Goal: Use online tool/utility: Utilize a website feature to perform a specific function

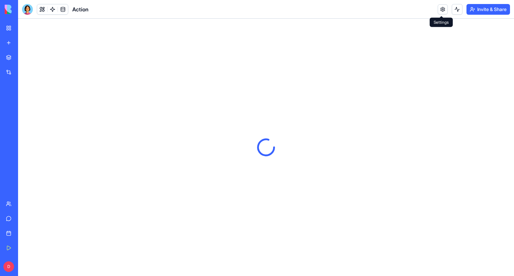
click at [441, 13] on link at bounding box center [443, 9] width 10 height 10
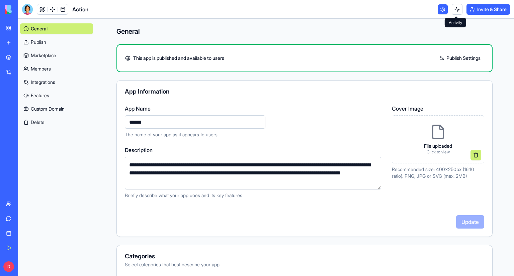
click at [452, 11] on button at bounding box center [457, 9] width 11 height 11
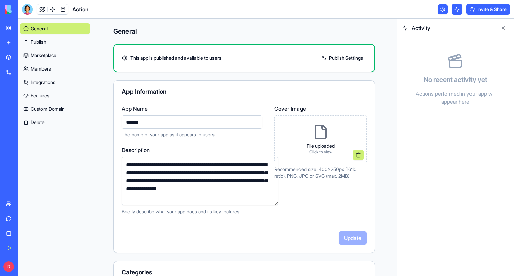
click at [452, 11] on button at bounding box center [457, 9] width 11 height 11
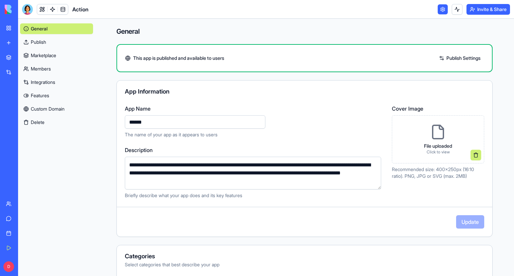
click at [441, 9] on link at bounding box center [443, 9] width 10 height 10
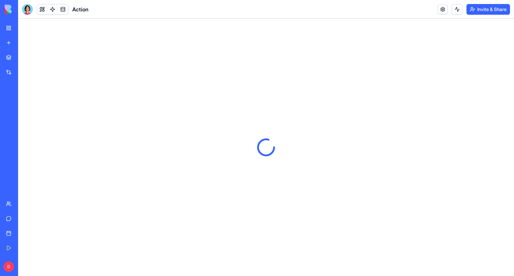
click at [441, 9] on link at bounding box center [443, 9] width 10 height 10
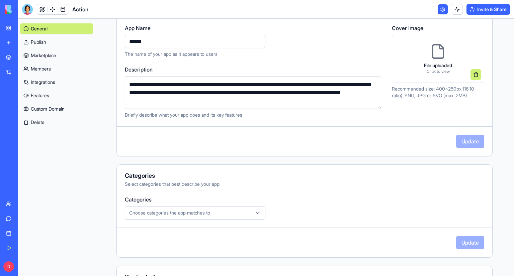
scroll to position [139, 0]
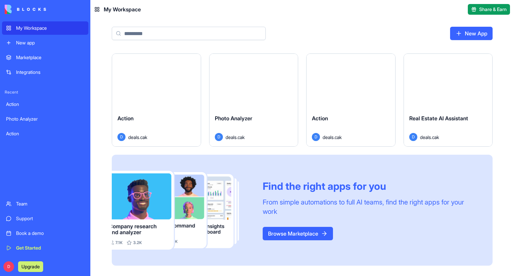
click at [41, 105] on div "Action" at bounding box center [45, 104] width 78 height 7
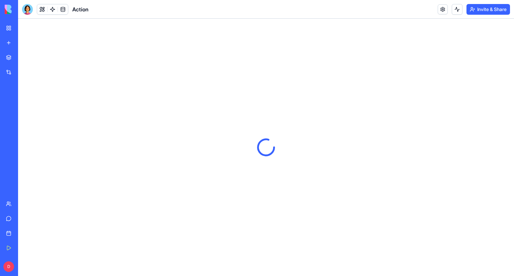
click at [25, 26] on div "My Workspace" at bounding box center [20, 28] width 9 height 7
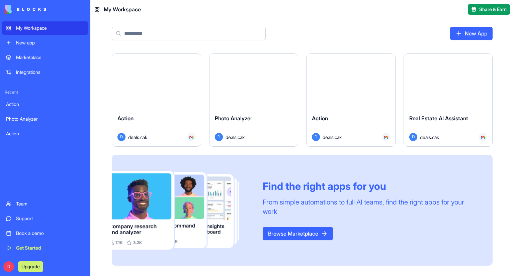
click at [145, 83] on button "Launch" at bounding box center [156, 81] width 50 height 13
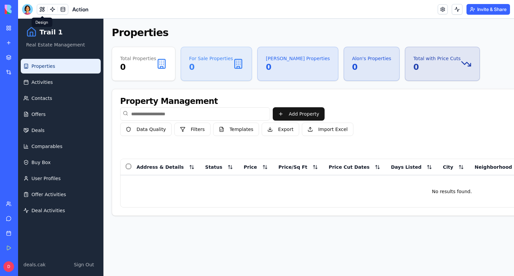
click at [40, 8] on button at bounding box center [42, 9] width 10 height 10
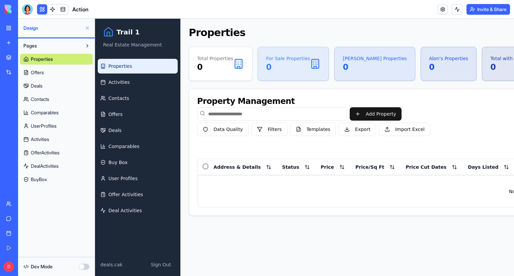
click at [84, 267] on button "button" at bounding box center [84, 267] width 11 height 6
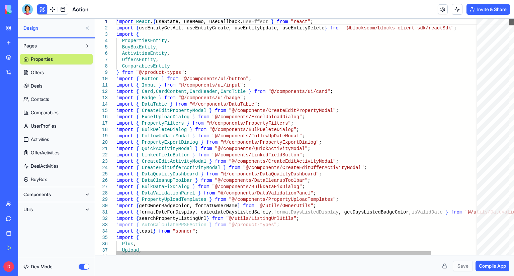
click at [509, 19] on div at bounding box center [511, 22] width 5 height 7
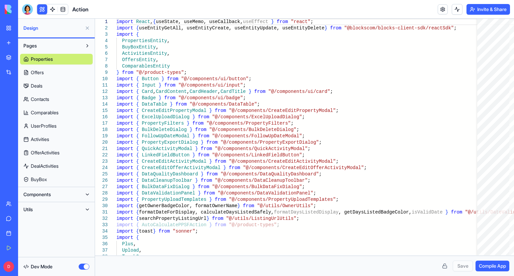
click at [495, 266] on span "Compile App" at bounding box center [492, 266] width 27 height 7
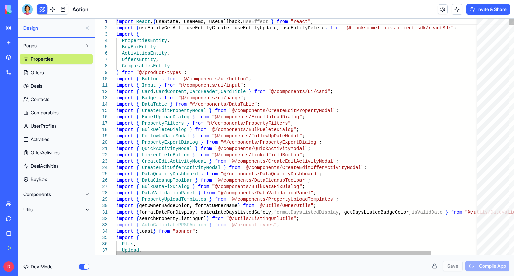
type textarea "**********"
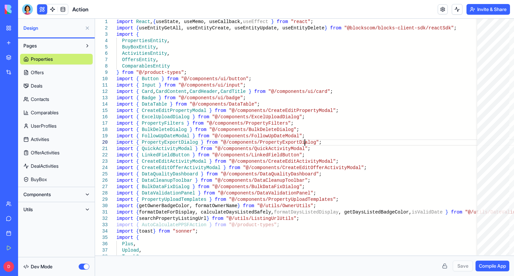
click at [83, 50] on button at bounding box center [87, 45] width 11 height 11
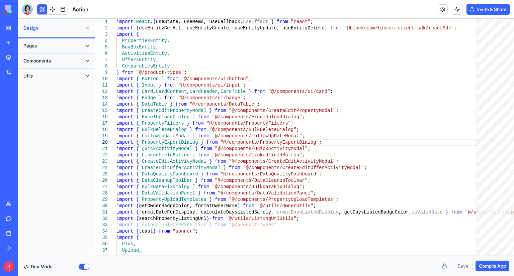
click at [84, 48] on button at bounding box center [87, 45] width 11 height 11
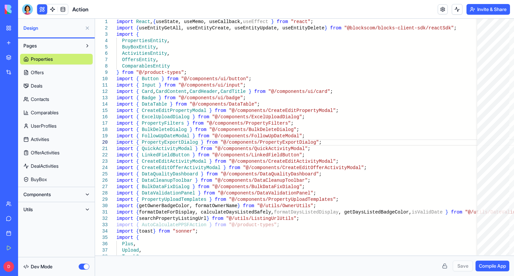
click at [86, 47] on button at bounding box center [87, 45] width 11 height 11
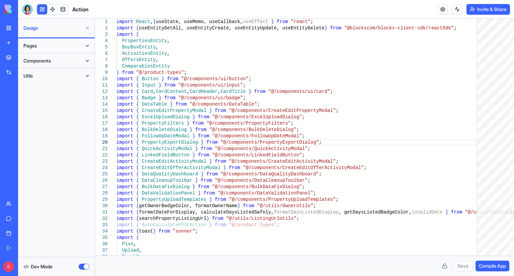
click at [84, 62] on button at bounding box center [87, 61] width 11 height 11
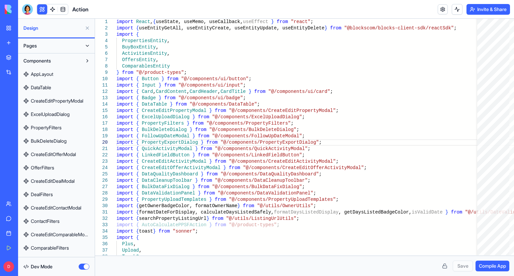
click at [84, 62] on button at bounding box center [87, 61] width 11 height 11
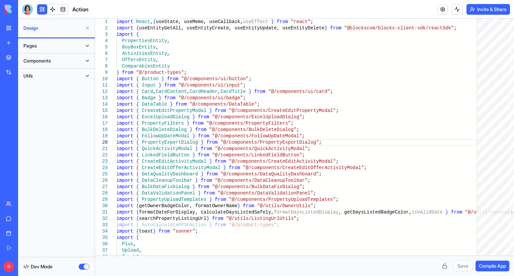
click at [87, 74] on button at bounding box center [87, 76] width 11 height 11
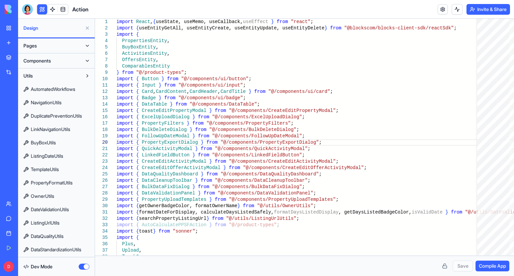
click at [87, 74] on button at bounding box center [87, 76] width 11 height 11
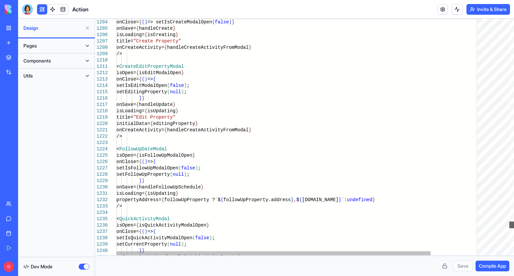
click at [509, 226] on div at bounding box center [511, 225] width 5 height 7
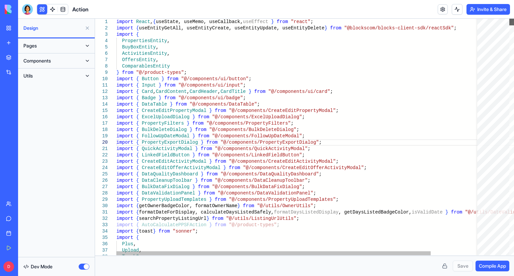
click at [509, 19] on div at bounding box center [511, 22] width 5 height 7
